Goal: Task Accomplishment & Management: Manage account settings

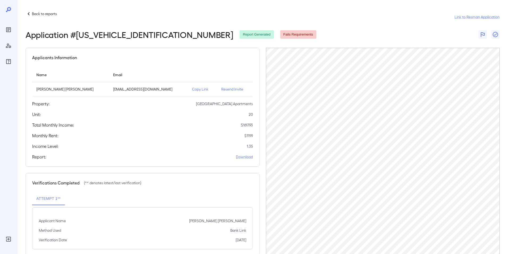
click at [26, 12] on icon at bounding box center [28, 14] width 6 height 6
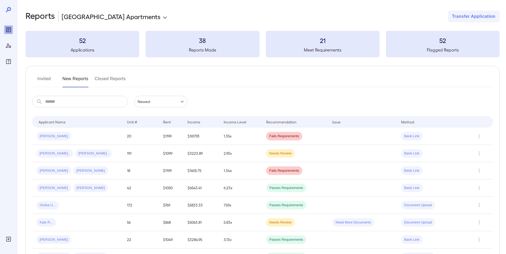
click at [46, 75] on button "Invited" at bounding box center [44, 81] width 24 height 13
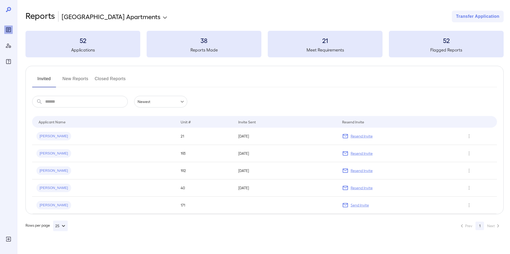
click at [74, 83] on button "New Reports" at bounding box center [75, 81] width 26 height 13
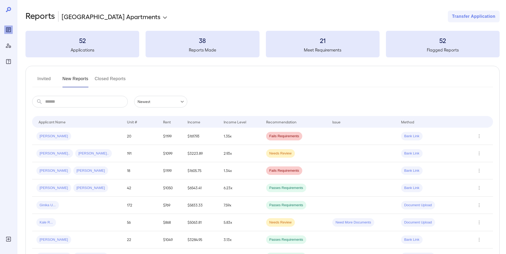
click at [48, 79] on button "Invited" at bounding box center [44, 81] width 24 height 13
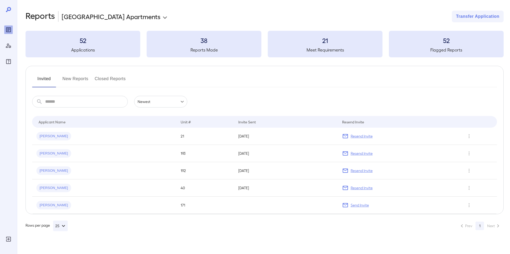
click at [74, 81] on button "New Reports" at bounding box center [75, 81] width 26 height 13
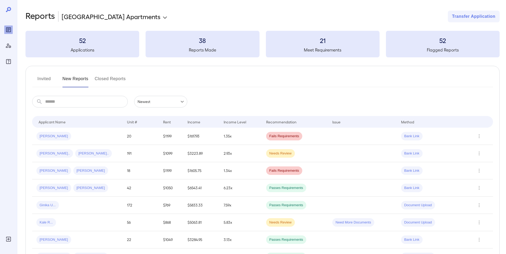
click at [40, 80] on button "Invited" at bounding box center [44, 81] width 24 height 13
